Goal: Navigation & Orientation: Find specific page/section

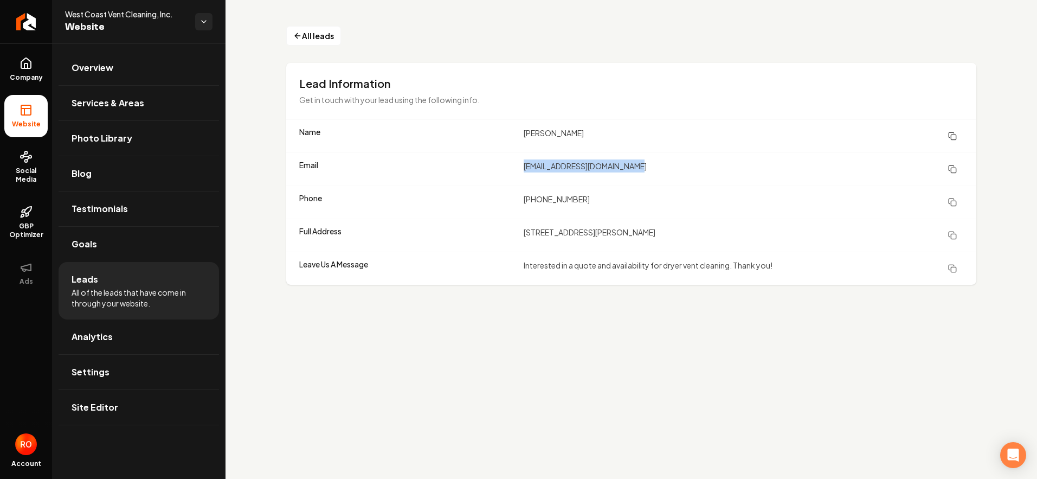
drag, startPoint x: 523, startPoint y: 167, endPoint x: 663, endPoint y: 168, distance: 140.4
click at [663, 168] on div "Email [EMAIL_ADDRESS][DOMAIN_NAME]" at bounding box center [631, 168] width 690 height 33
copy dd "[EMAIL_ADDRESS][DOMAIN_NAME]"
drag, startPoint x: 518, startPoint y: 129, endPoint x: 594, endPoint y: 133, distance: 75.5
click at [594, 133] on div "Name [PERSON_NAME]" at bounding box center [631, 136] width 690 height 33
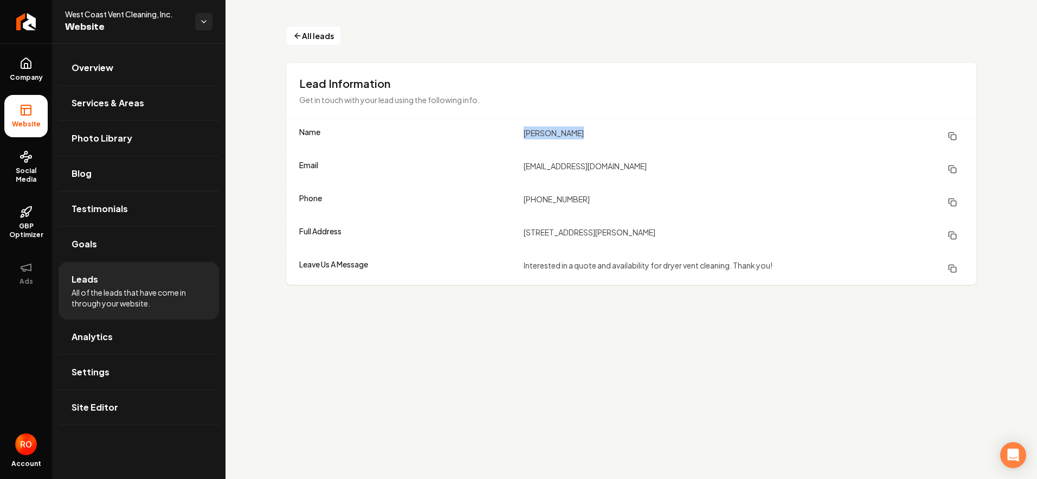
copy div "[PERSON_NAME]"
click at [440, 168] on dt "Email" at bounding box center [407, 169] width 216 height 20
click at [91, 286] on li "Leads All of the leads that have come in through your website." at bounding box center [139, 290] width 161 height 57
click at [88, 281] on span "Leads" at bounding box center [85, 279] width 27 height 13
click at [21, 70] on link "Company" at bounding box center [25, 69] width 43 height 42
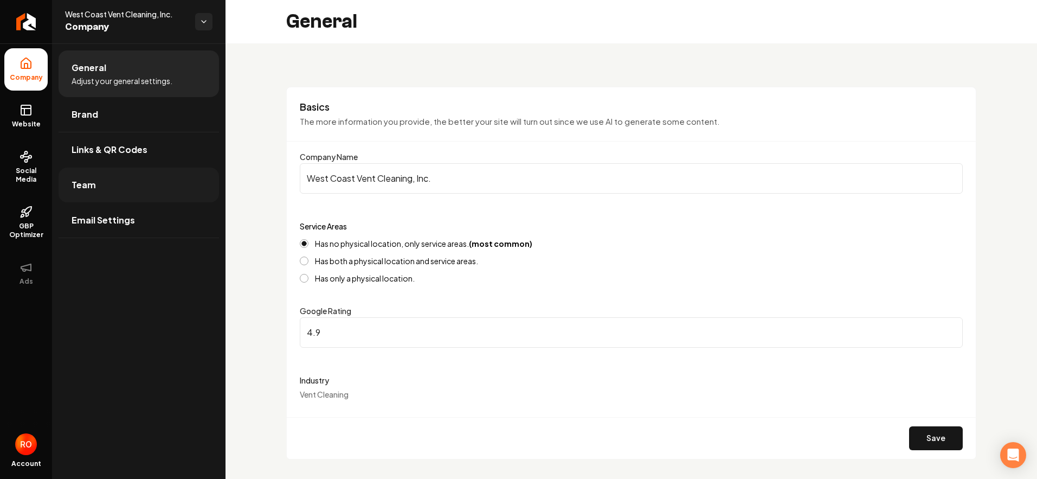
click at [88, 186] on span "Team" at bounding box center [84, 184] width 24 height 13
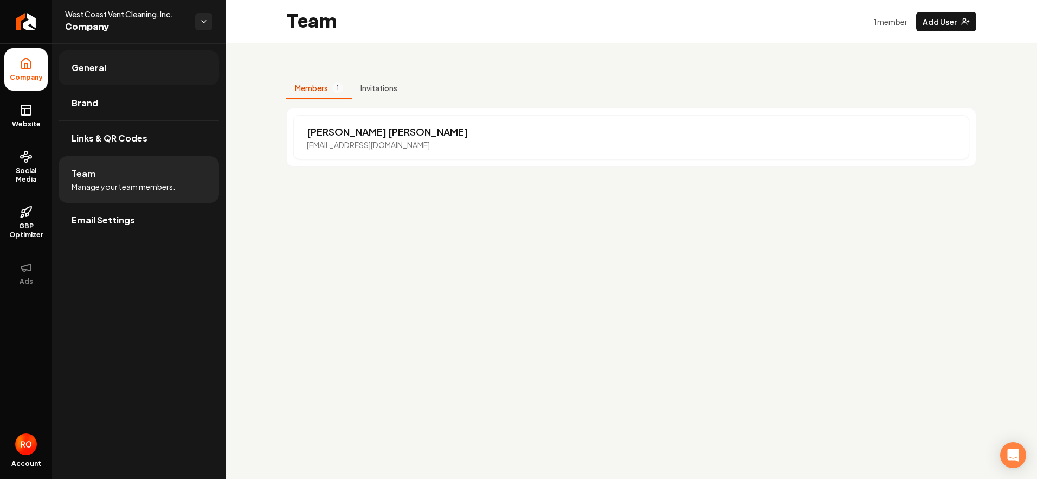
click at [89, 69] on span "General" at bounding box center [89, 67] width 35 height 13
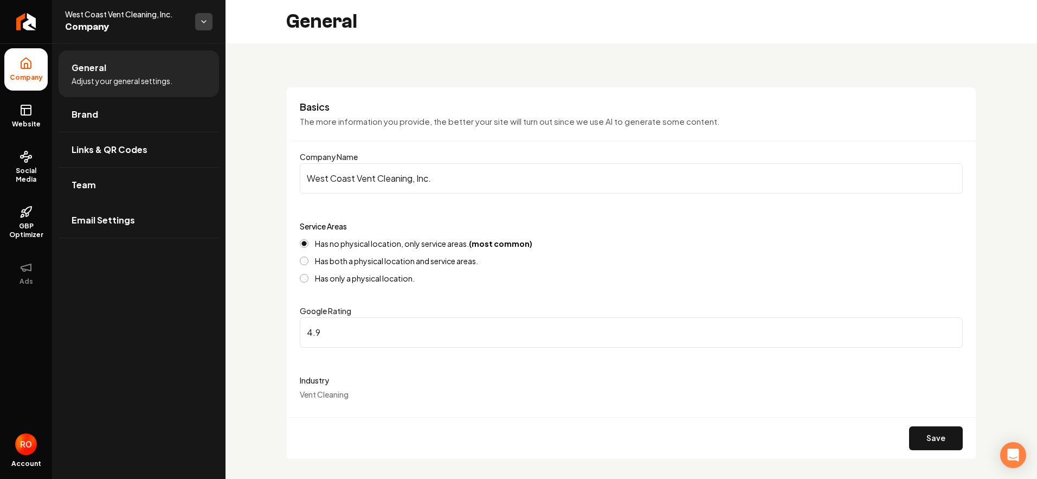
click at [204, 20] on html "Company Website Social Media GBP Optimizer Ads Account West Coast Vent Cleaning…" at bounding box center [518, 239] width 1037 height 479
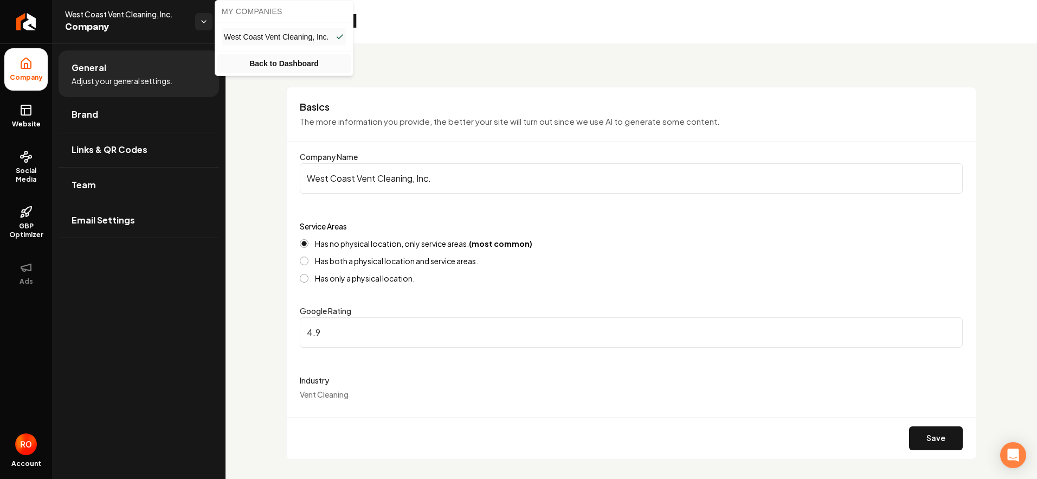
click at [269, 66] on link "Back to Dashboard" at bounding box center [283, 64] width 133 height 20
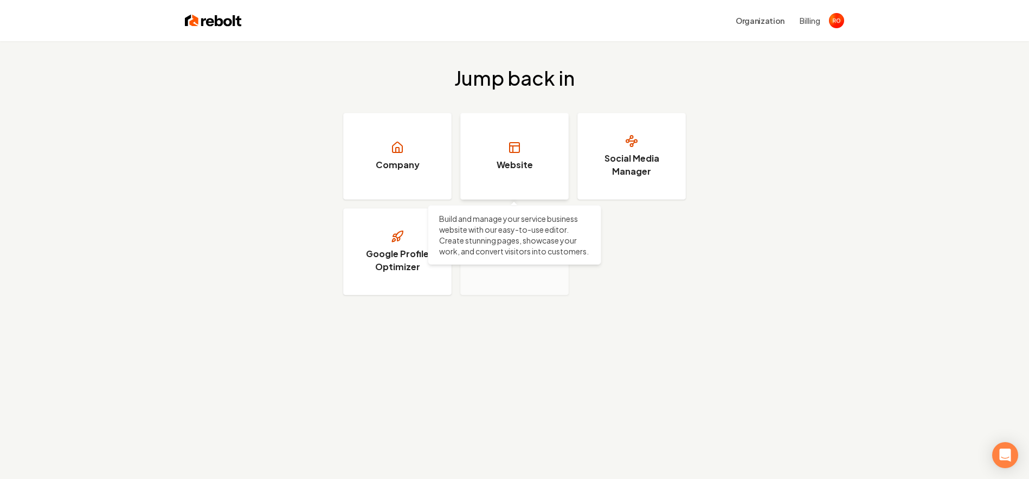
click at [526, 149] on link "Website" at bounding box center [514, 156] width 108 height 87
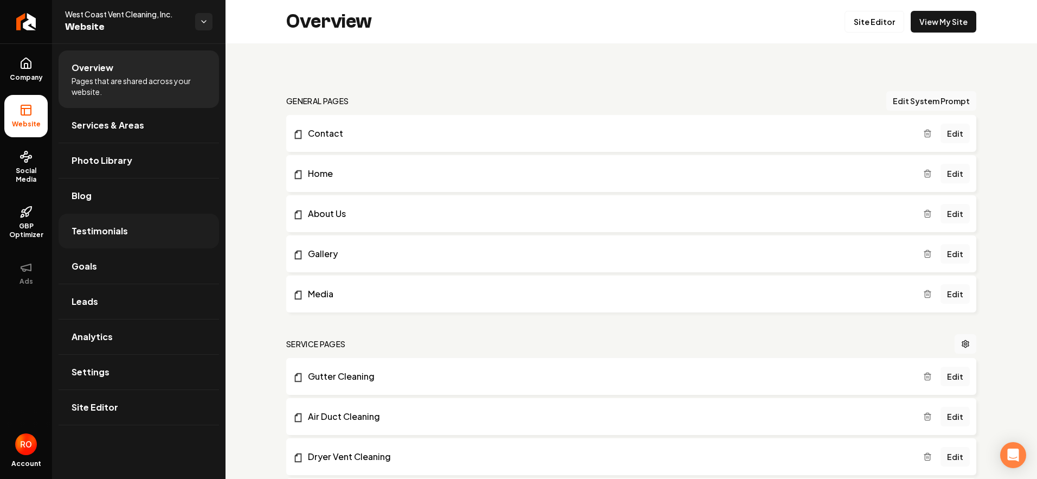
click at [102, 229] on span "Testimonials" at bounding box center [100, 230] width 56 height 13
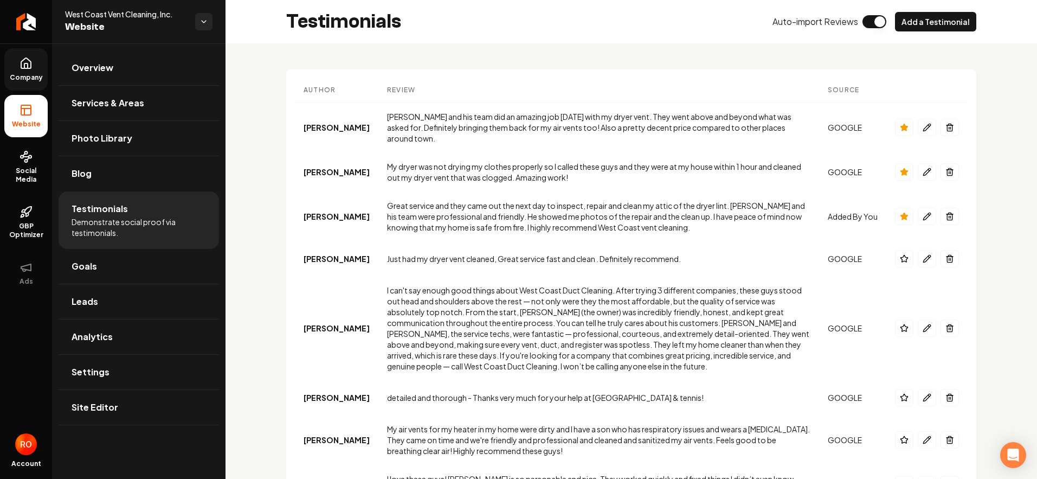
click at [22, 69] on icon at bounding box center [26, 63] width 13 height 13
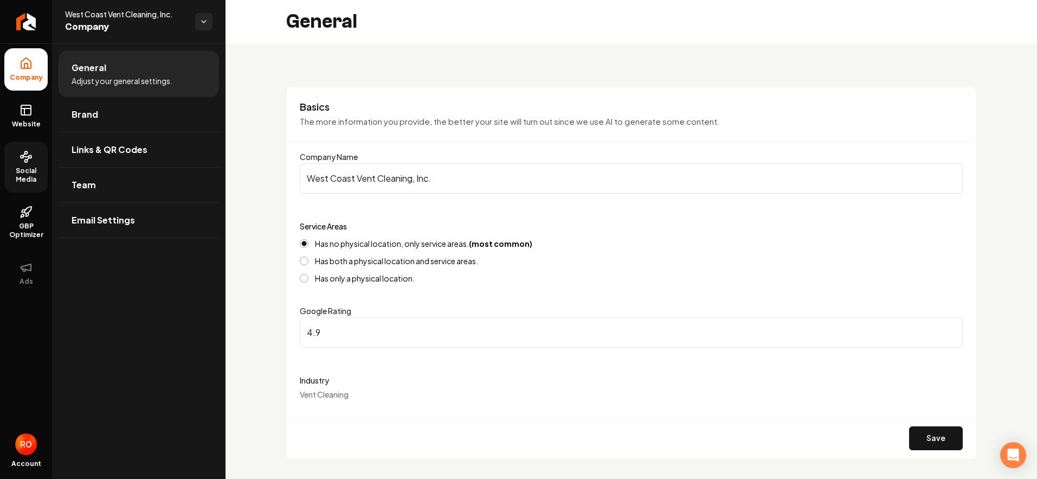
click at [23, 160] on icon at bounding box center [26, 156] width 13 height 13
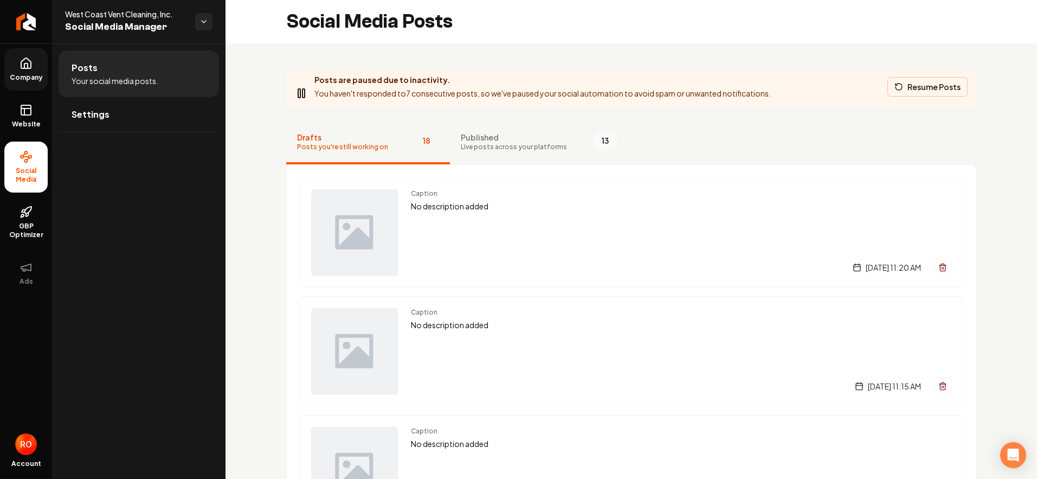
click at [926, 85] on button "Resume Posts" at bounding box center [928, 87] width 80 height 20
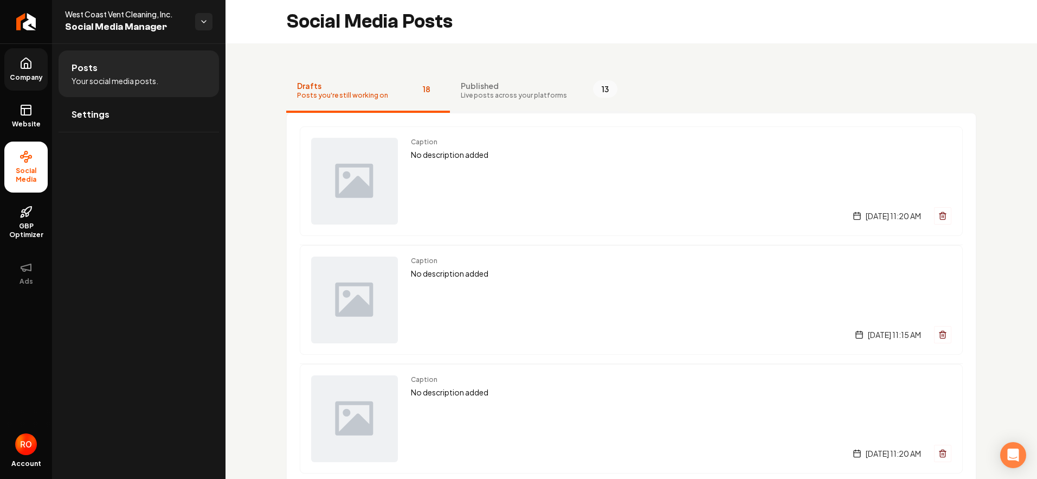
click at [480, 91] on span "Live posts across your platforms" at bounding box center [514, 95] width 106 height 9
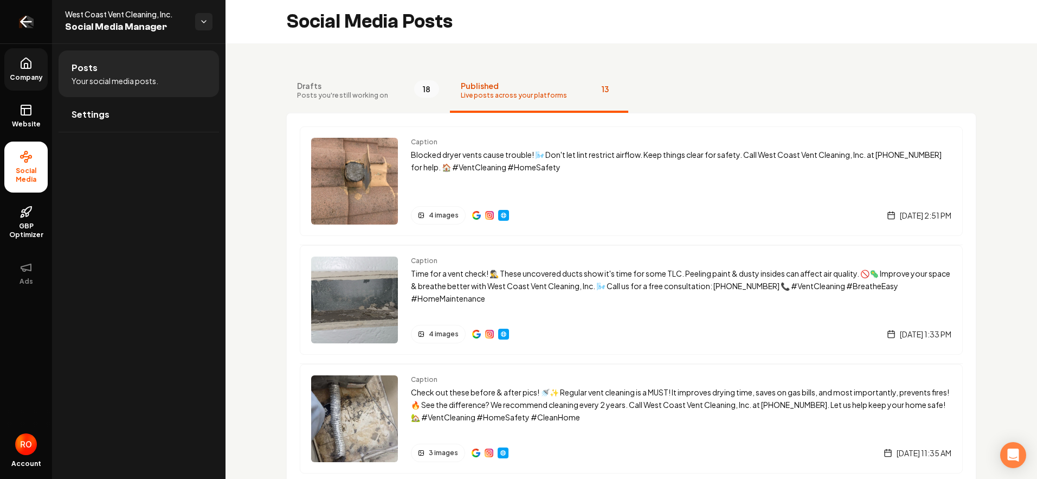
click at [18, 23] on icon "Return to dashboard" at bounding box center [25, 21] width 17 height 17
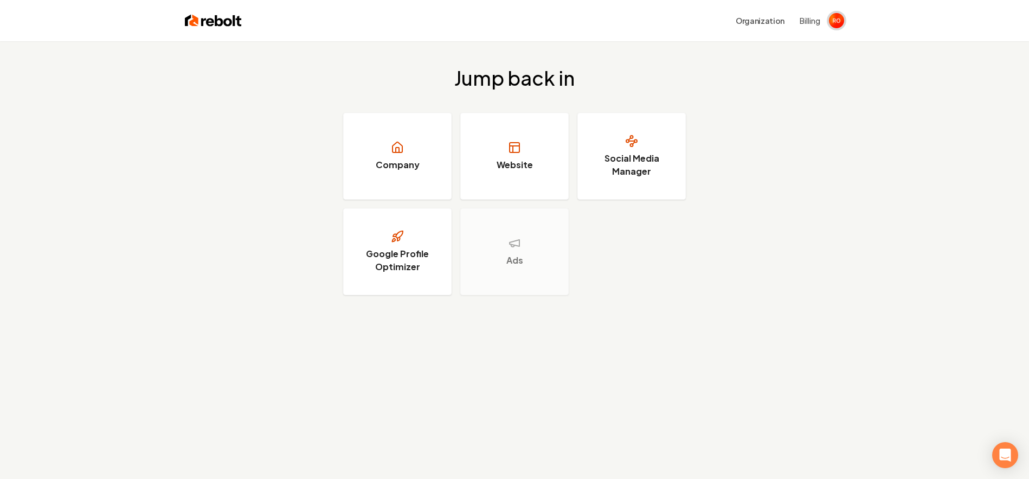
click at [833, 21] on img "Open user button" at bounding box center [836, 20] width 15 height 15
click at [767, 104] on div "Jump back in Company Website Social Media Manager Google Profile Optimizer Ads" at bounding box center [514, 181] width 1029 height 280
click at [524, 136] on link "Website" at bounding box center [514, 156] width 108 height 87
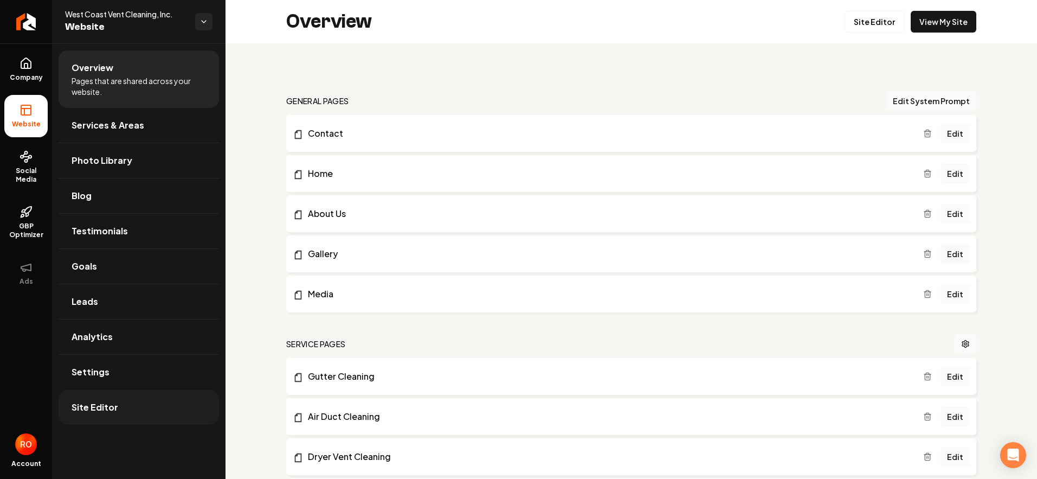
click at [98, 403] on span "Site Editor" at bounding box center [95, 407] width 47 height 13
